Goal: Task Accomplishment & Management: Use online tool/utility

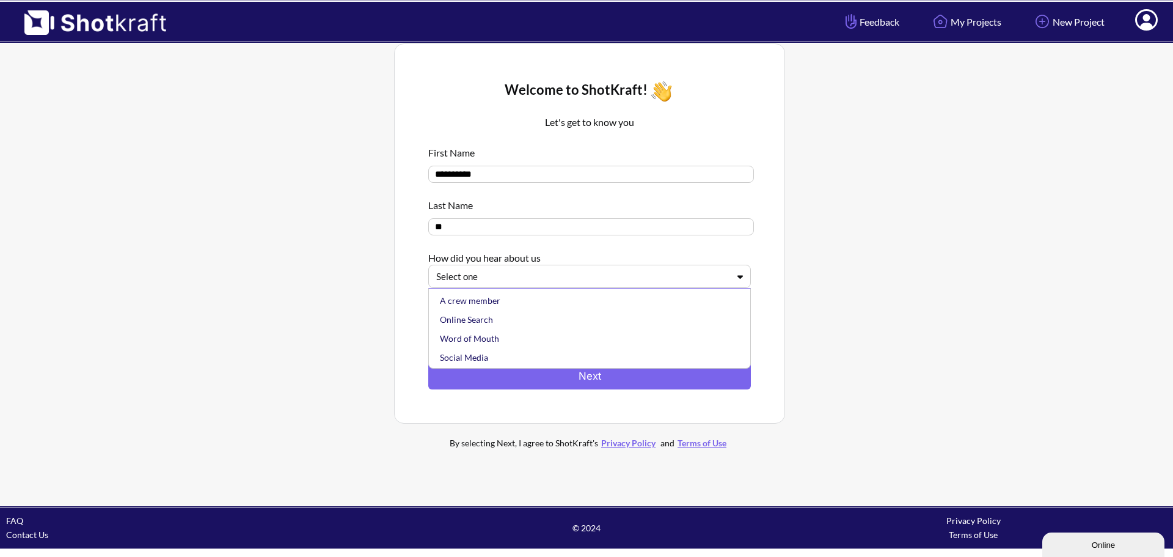
click at [516, 276] on div at bounding box center [582, 276] width 292 height 14
click at [515, 302] on div "A crew member" at bounding box center [592, 300] width 310 height 19
